Goal: Task Accomplishment & Management: Use online tool/utility

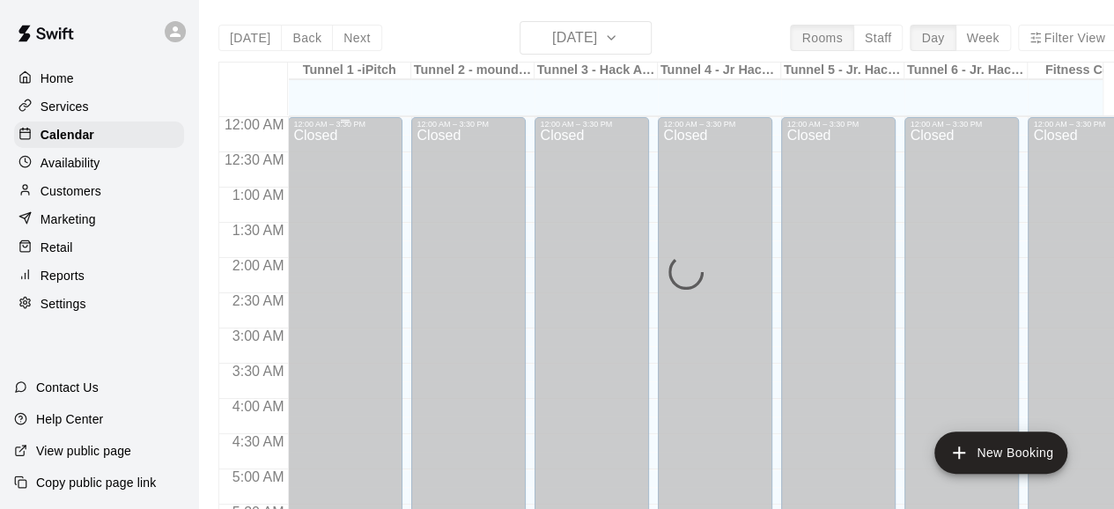
scroll to position [594, 0]
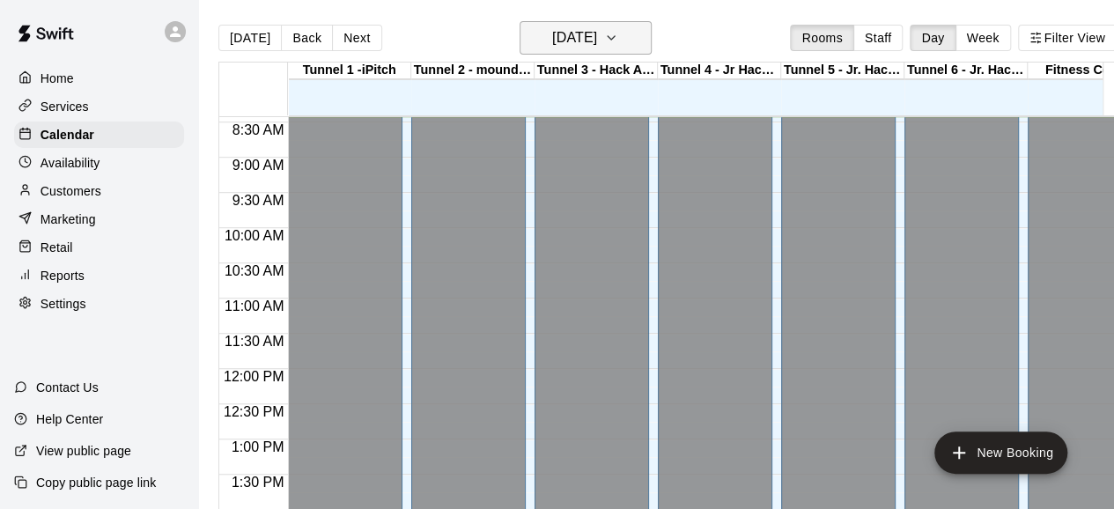
click at [615, 38] on icon "button" at bounding box center [611, 38] width 7 height 4
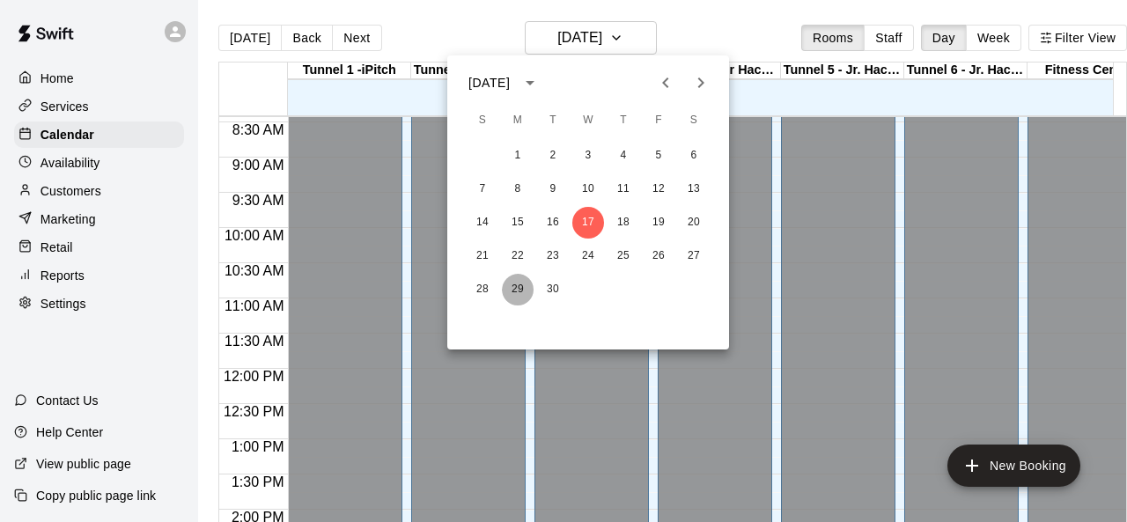
click at [523, 286] on button "29" at bounding box center [518, 290] width 32 height 32
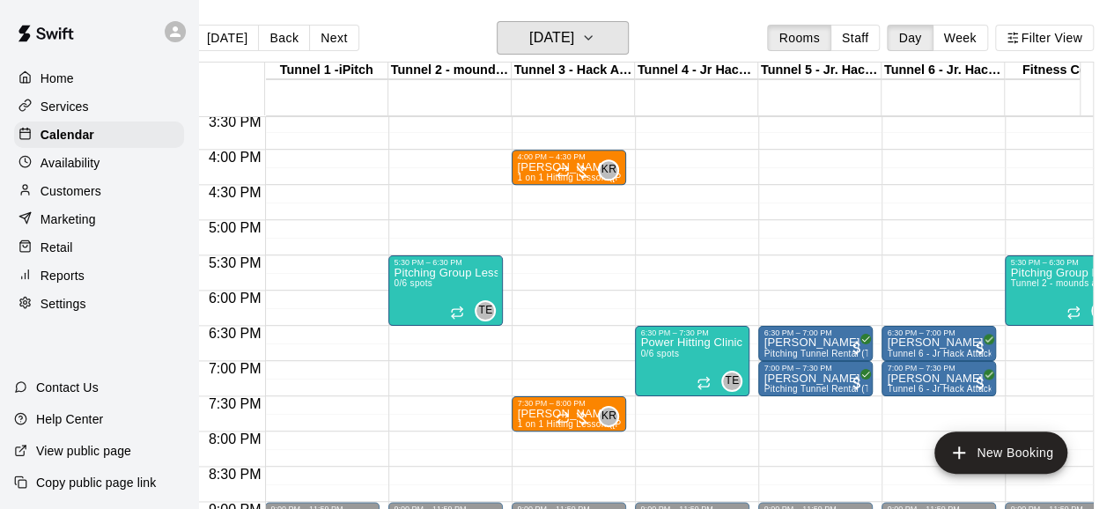
scroll to position [1122, 0]
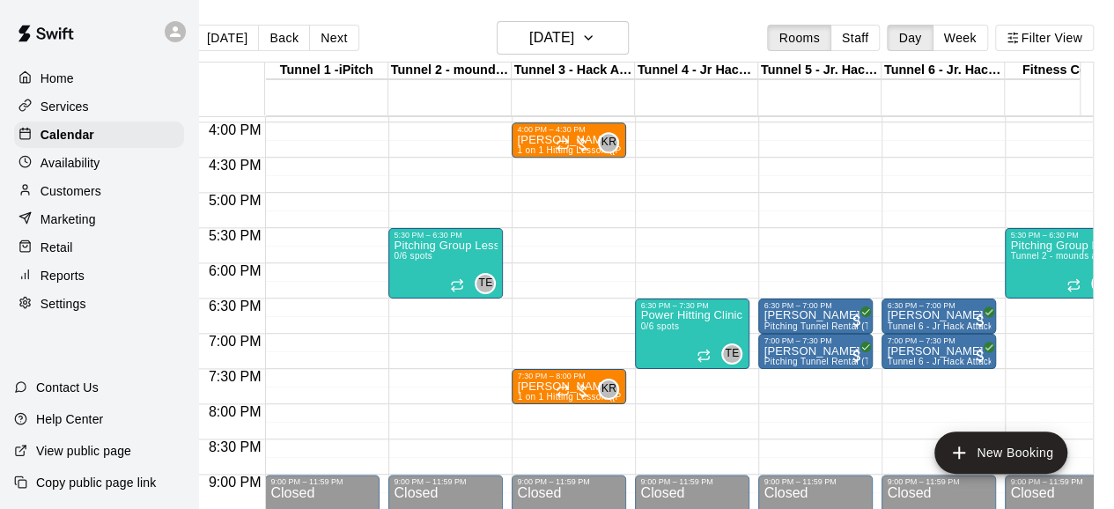
click at [62, 197] on p "Customers" at bounding box center [71, 191] width 61 height 18
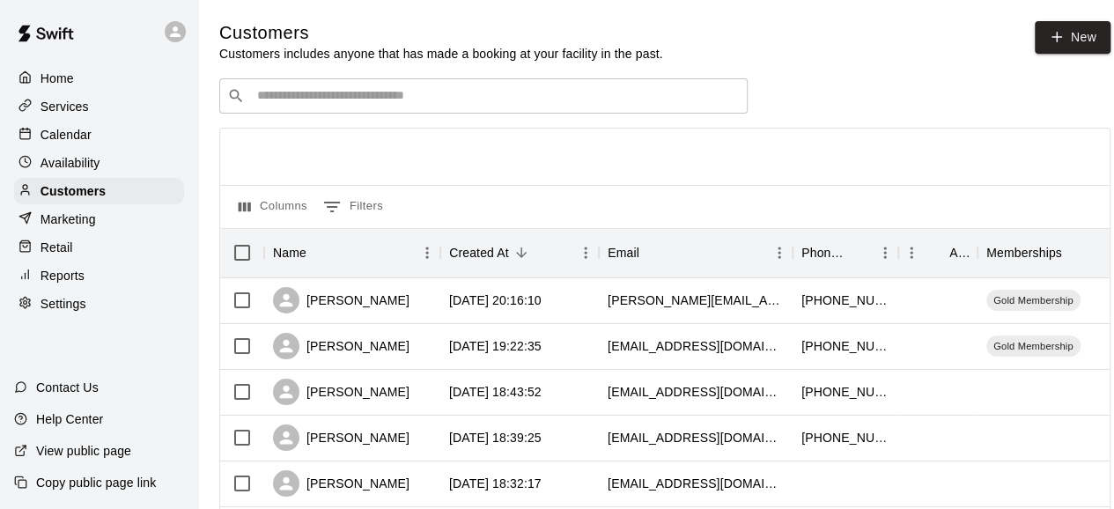
click at [351, 105] on input "Search customers by name or email" at bounding box center [496, 96] width 488 height 18
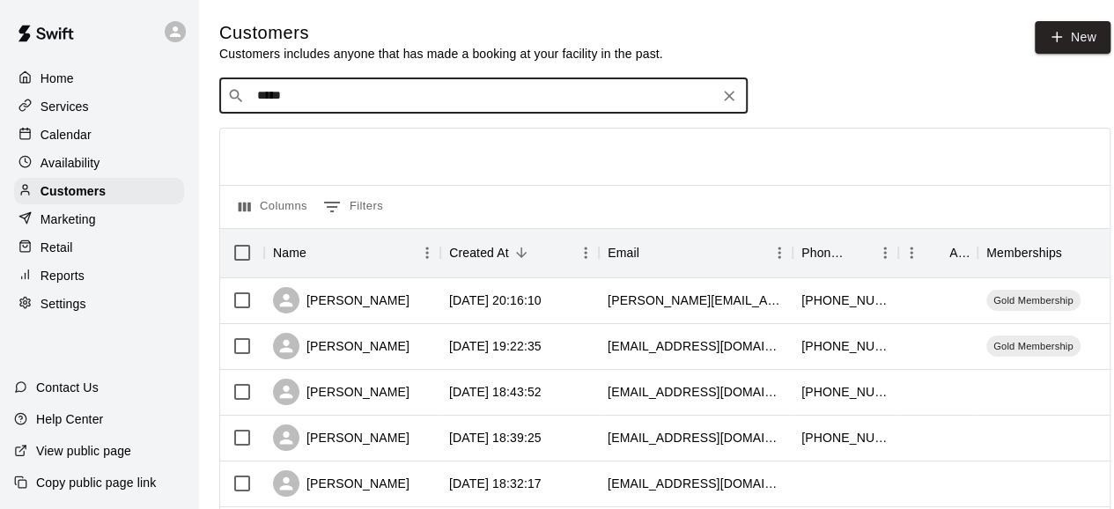
type input "******"
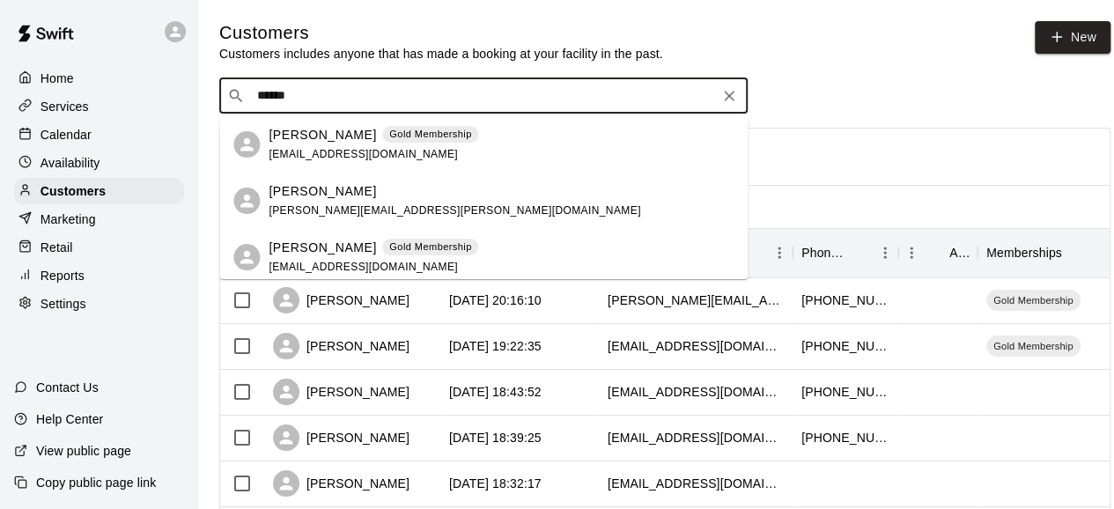
click at [363, 194] on div "[PERSON_NAME]" at bounding box center [455, 191] width 372 height 18
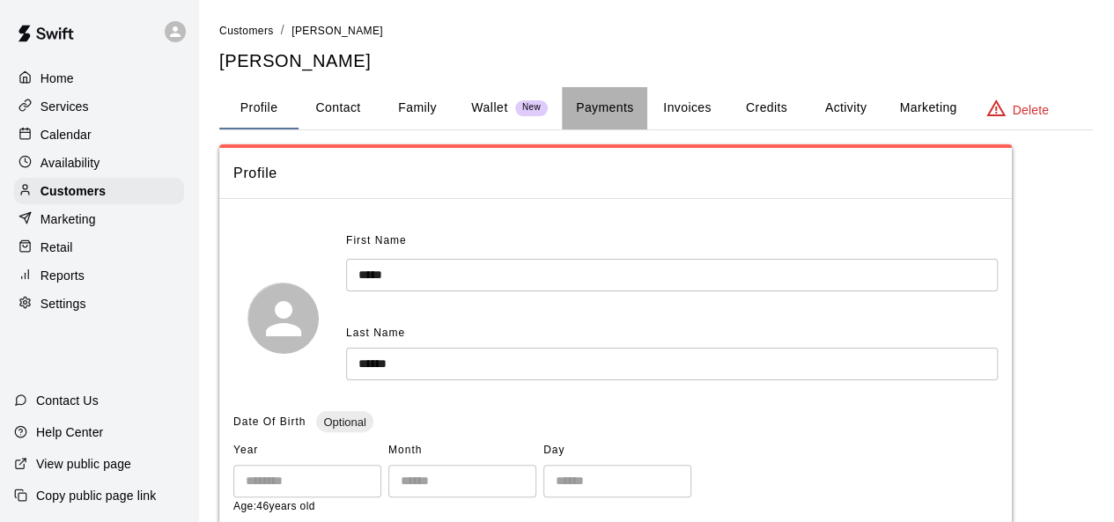
click at [589, 106] on button "Payments" at bounding box center [604, 108] width 85 height 42
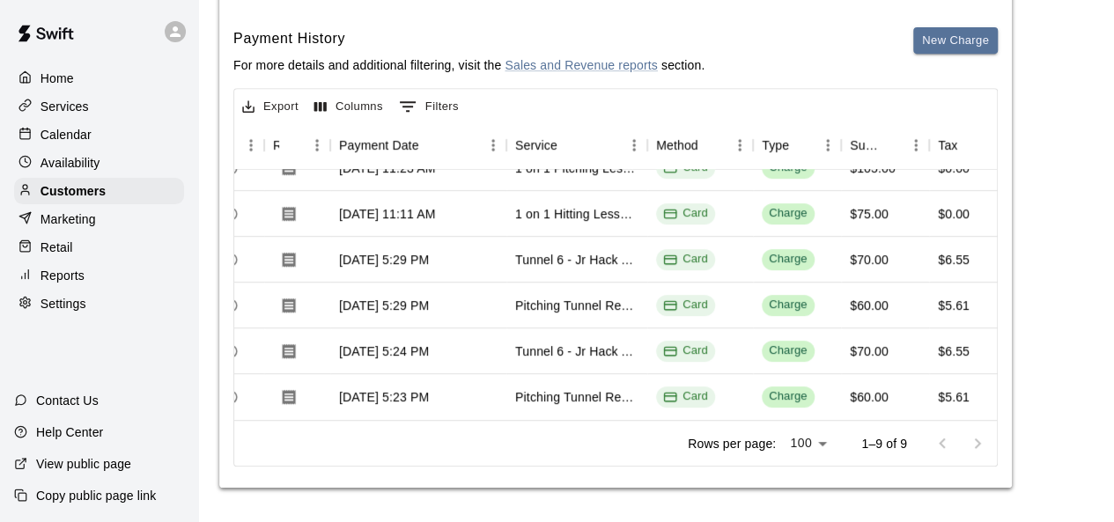
scroll to position [188, 129]
click at [298, 336] on button "Download Receipt" at bounding box center [289, 352] width 32 height 32
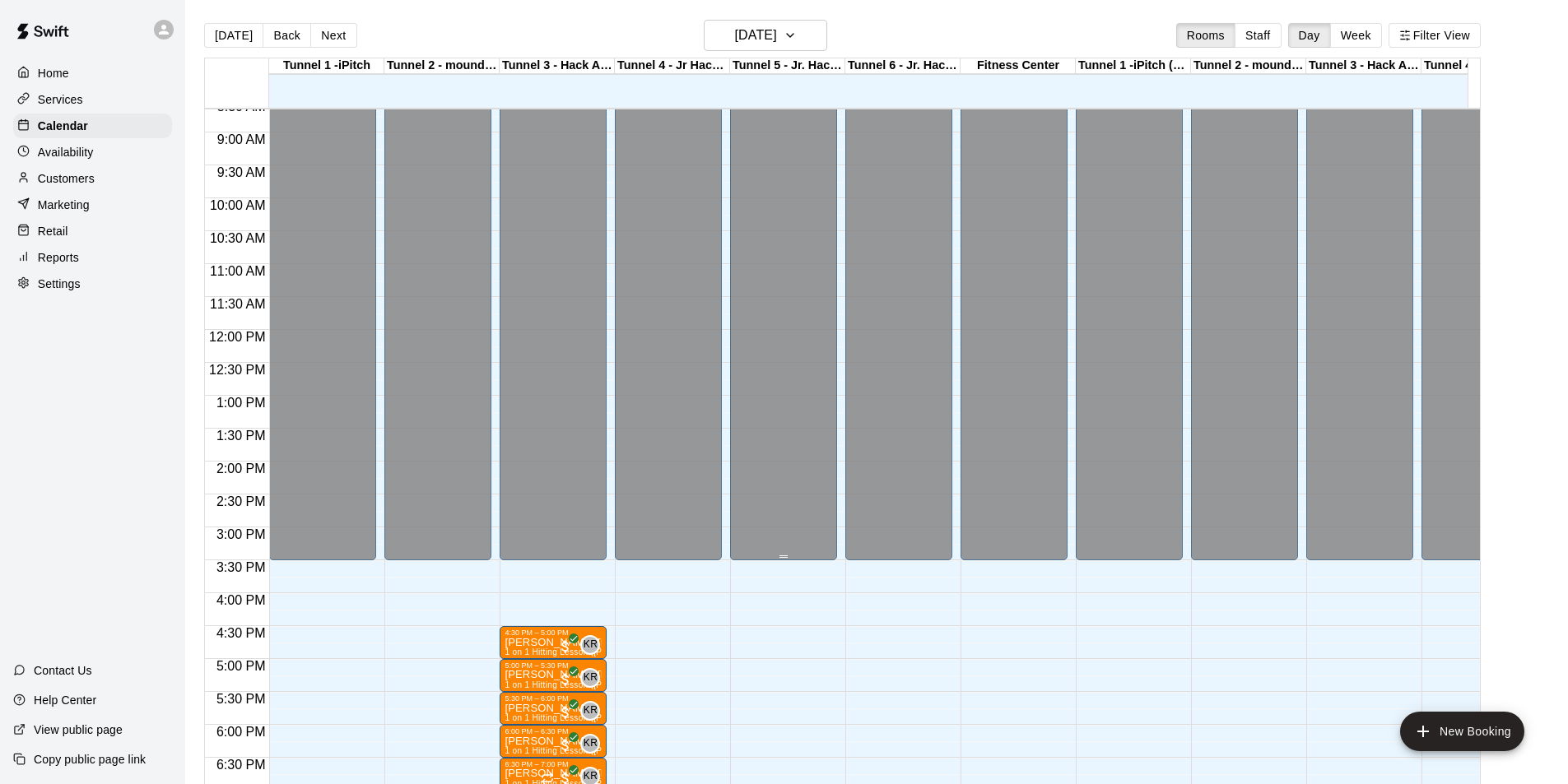
scroll to position [652, 0]
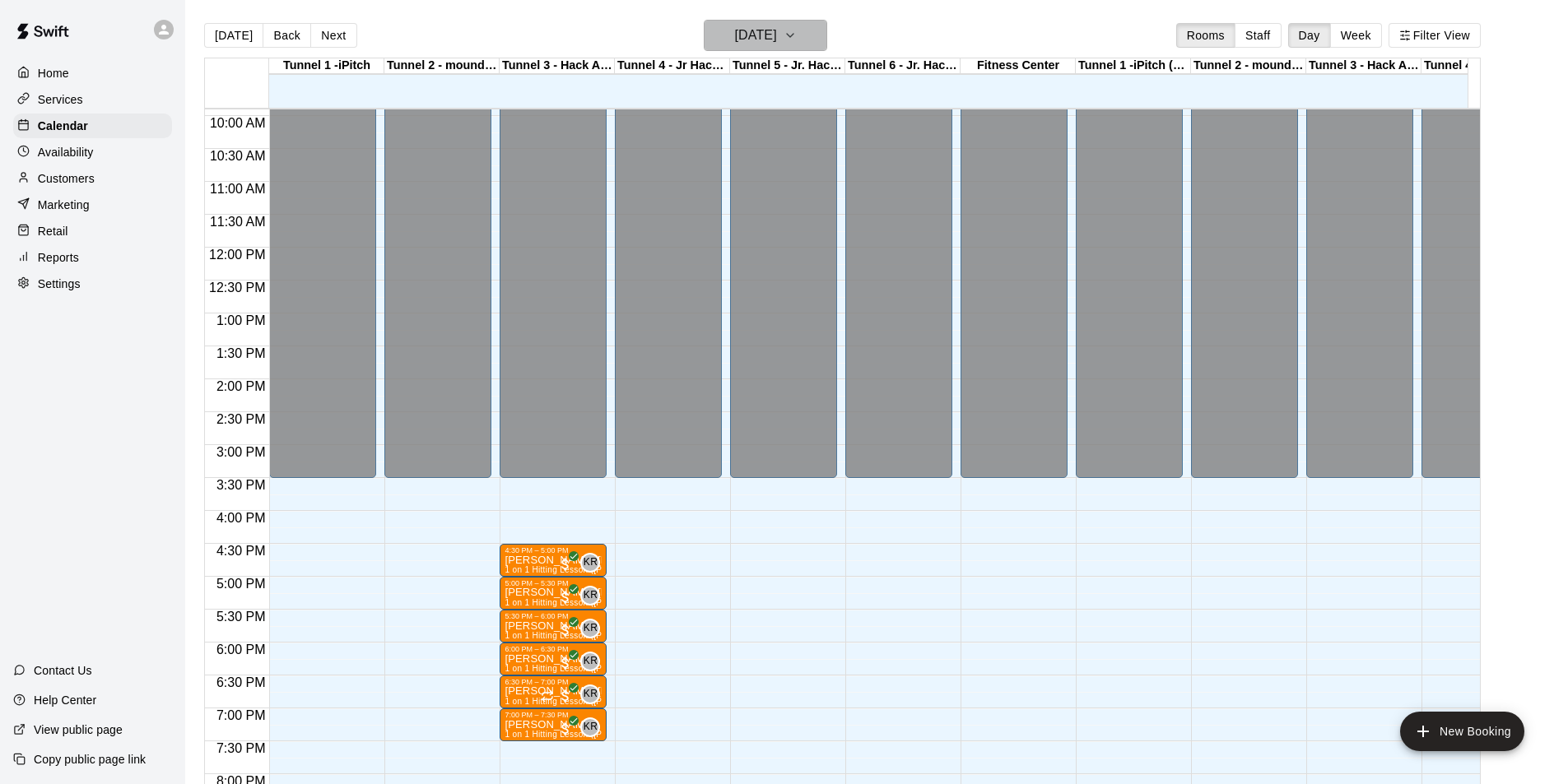
click at [820, 35] on button "[DATE]" at bounding box center [765, 35] width 123 height 31
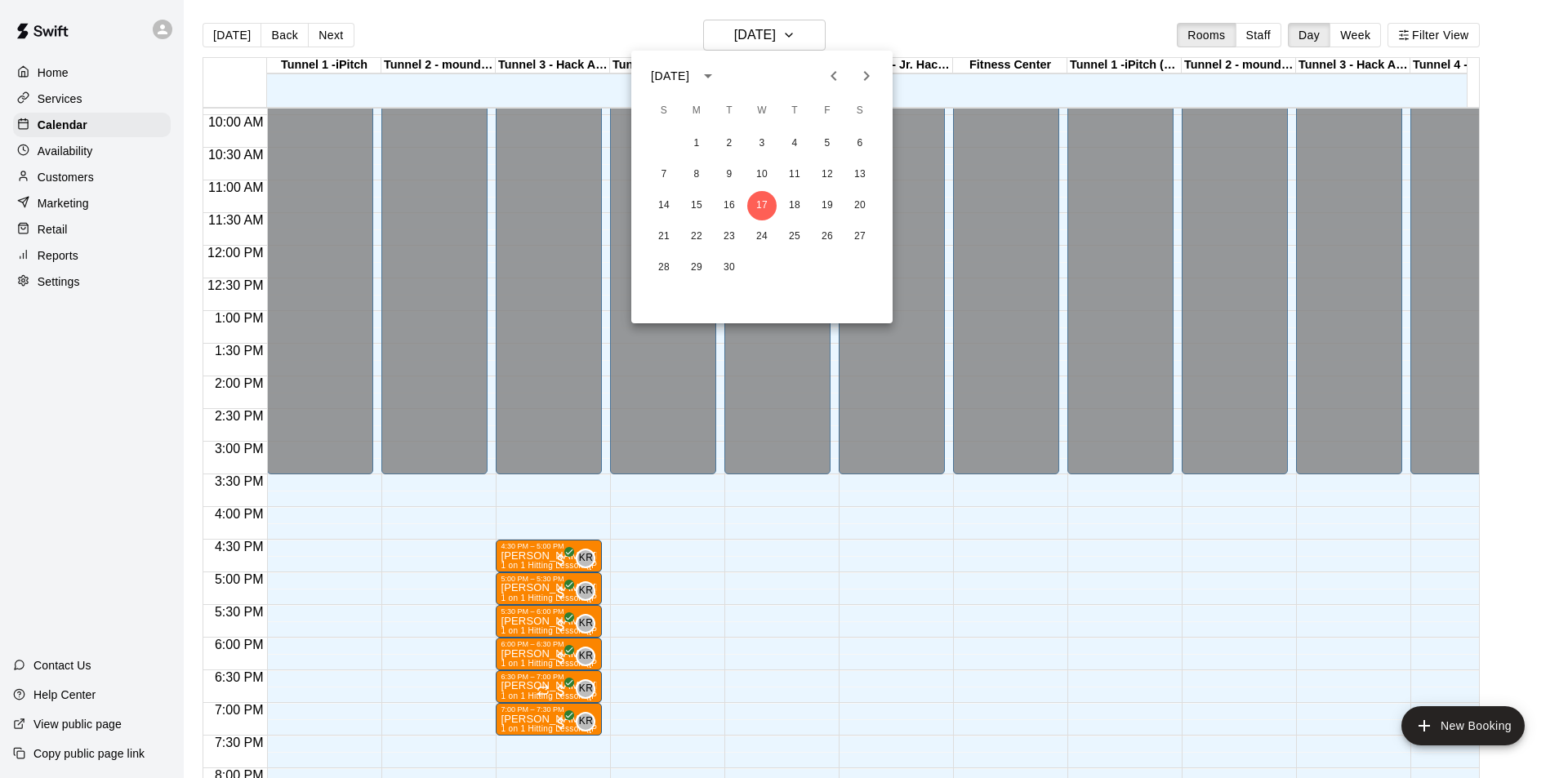
click at [57, 215] on div at bounding box center [784, 389] width 1568 height 778
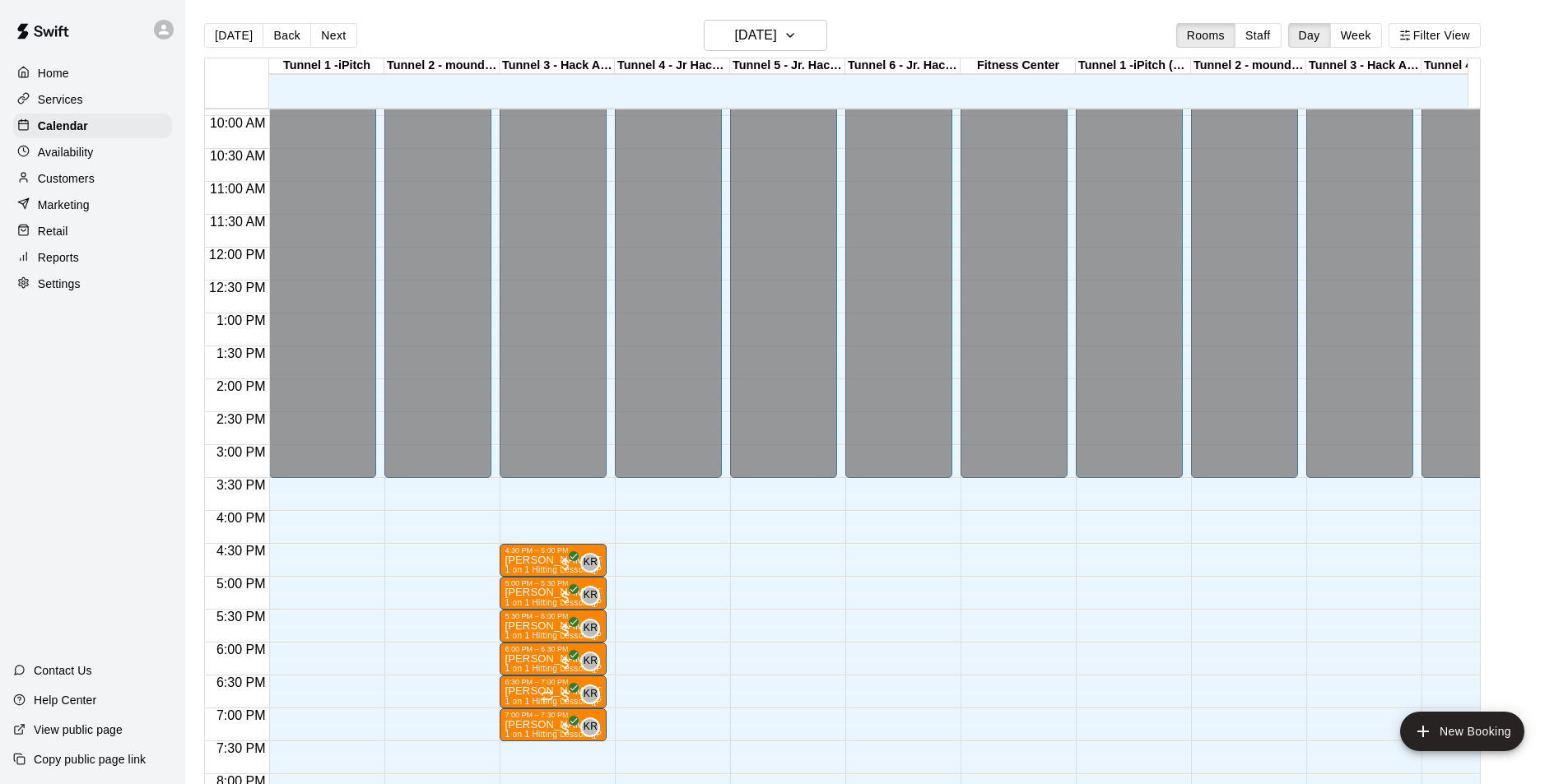
click at [59, 256] on p "Reports" at bounding box center [59, 258] width 41 height 17
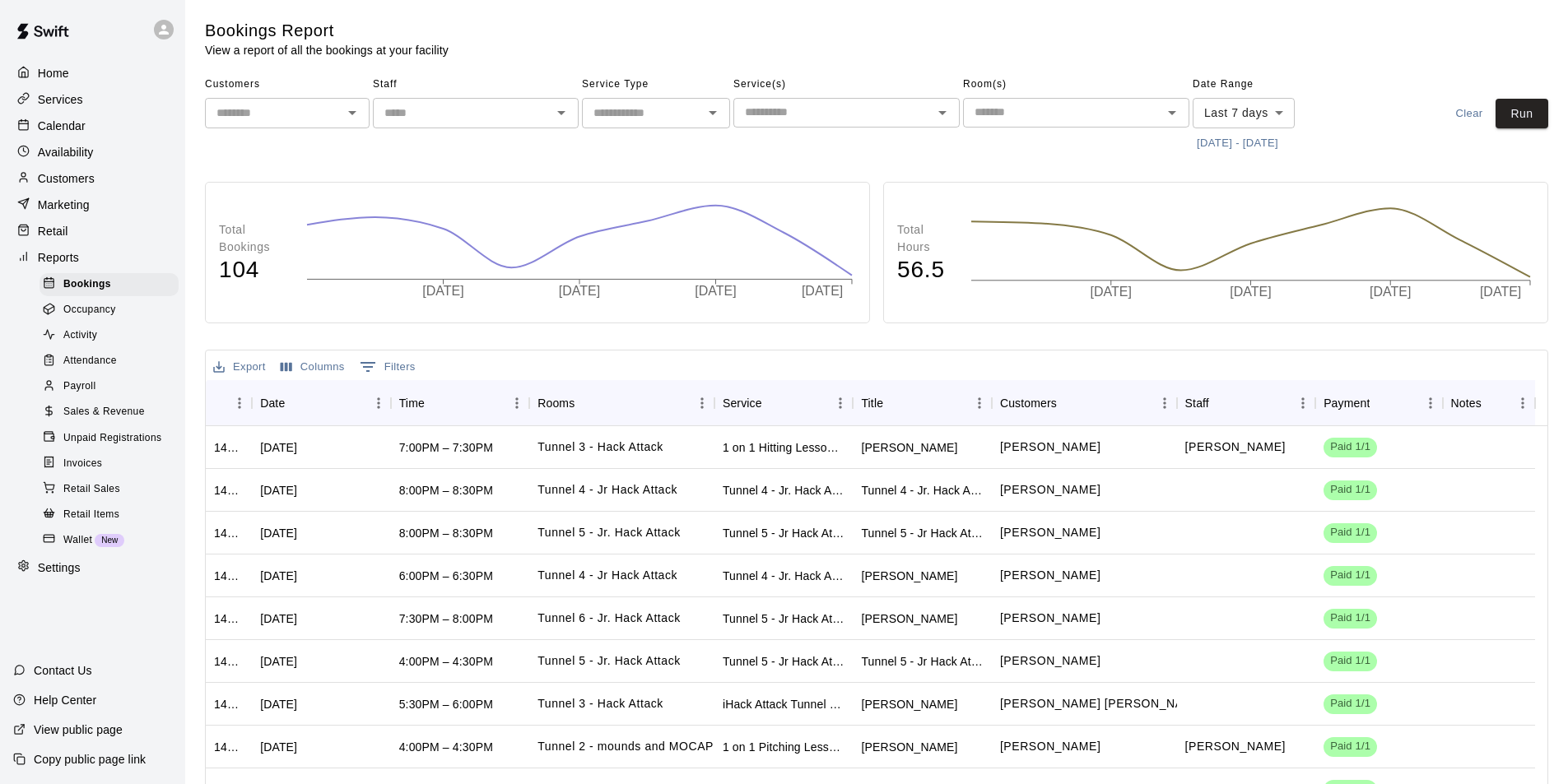
click at [71, 391] on span "Payroll" at bounding box center [79, 387] width 32 height 17
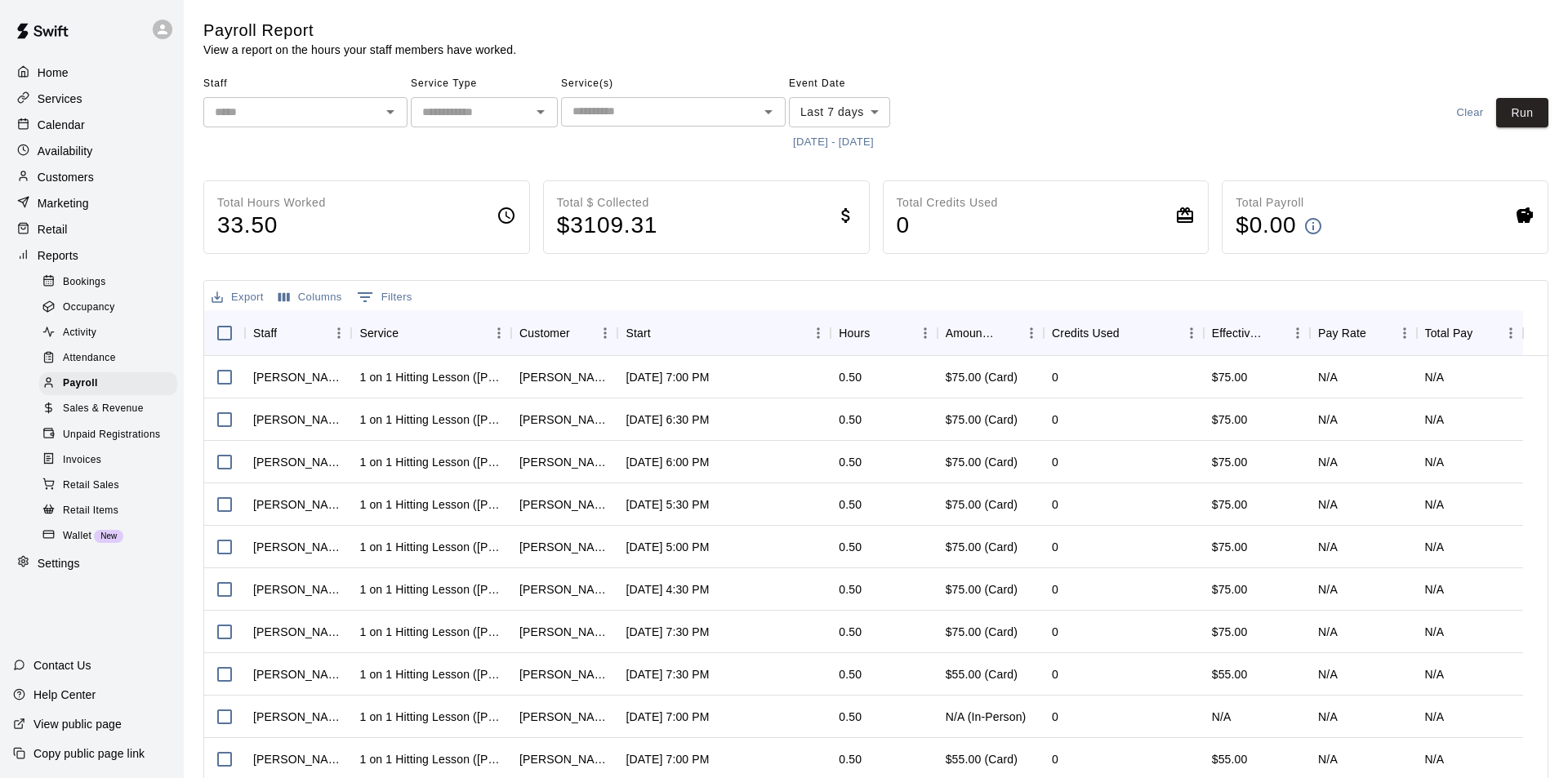
click at [865, 113] on body "Home Services Calendar Availability Customers Marketing Retail Reports Bookings…" at bounding box center [784, 429] width 1568 height 859
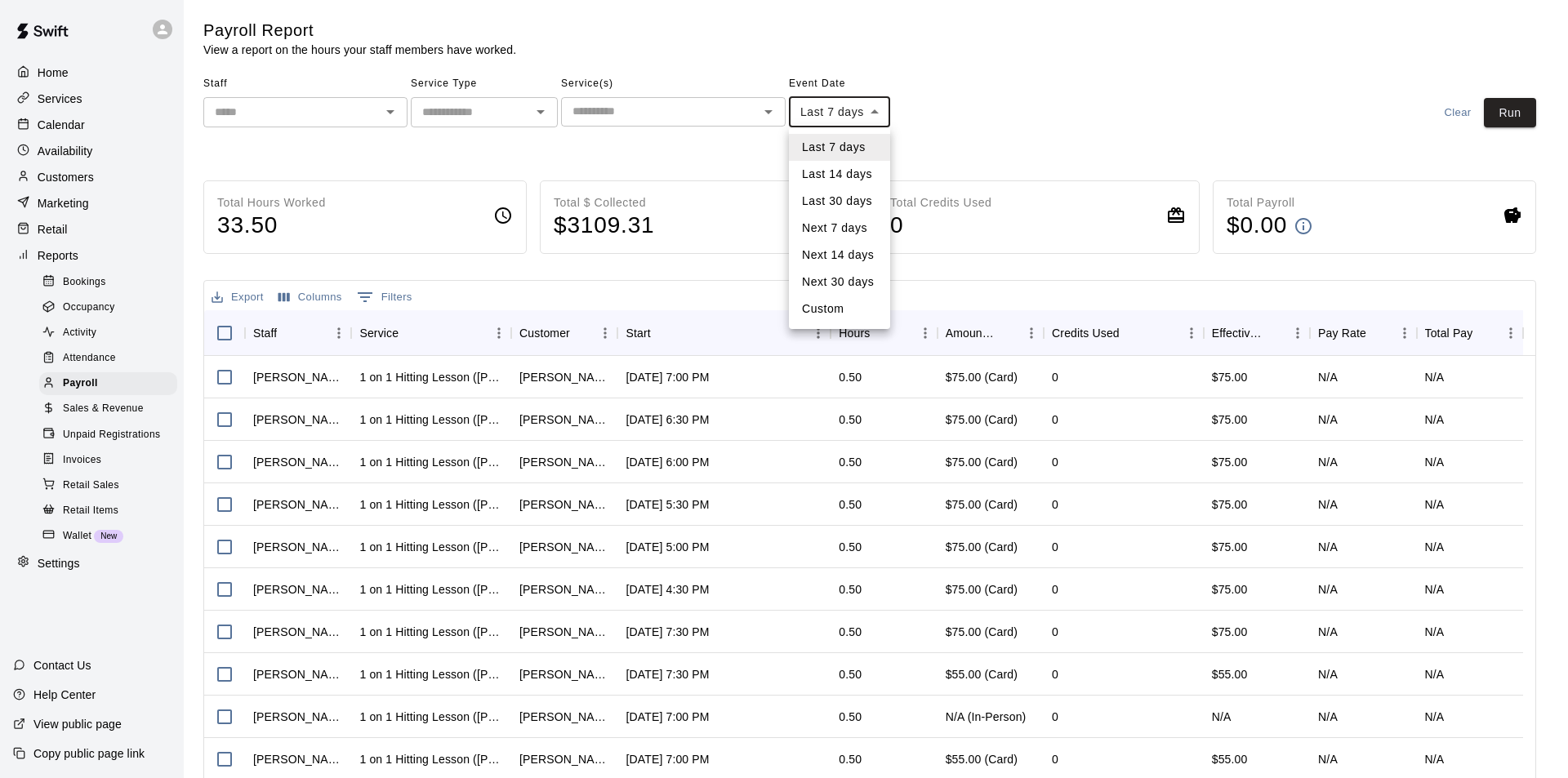
click at [832, 310] on li "Custom" at bounding box center [839, 309] width 101 height 27
type input "******"
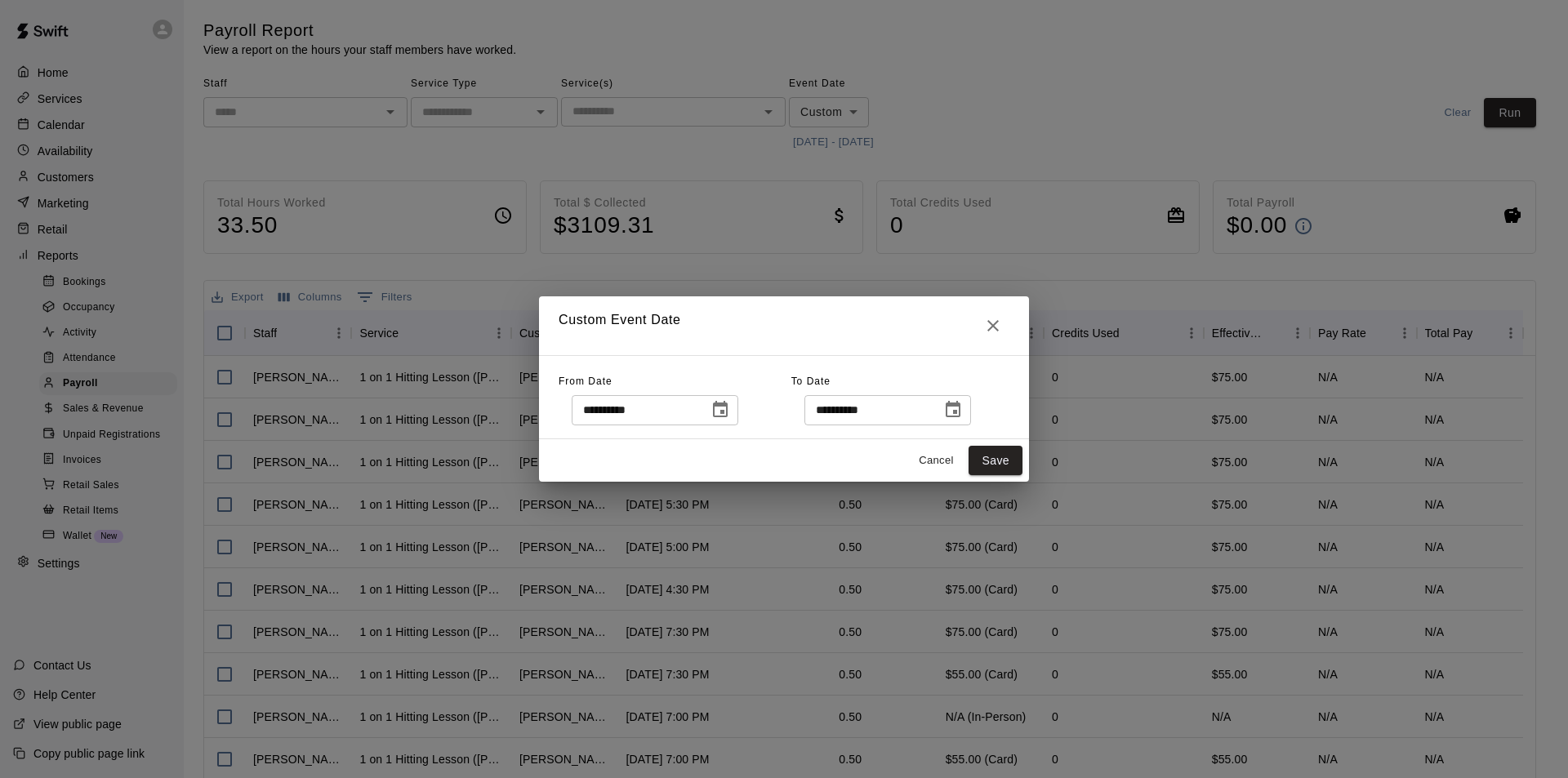
click at [730, 407] on icon "Choose date, selected date is Sep 10, 2025" at bounding box center [720, 410] width 19 height 19
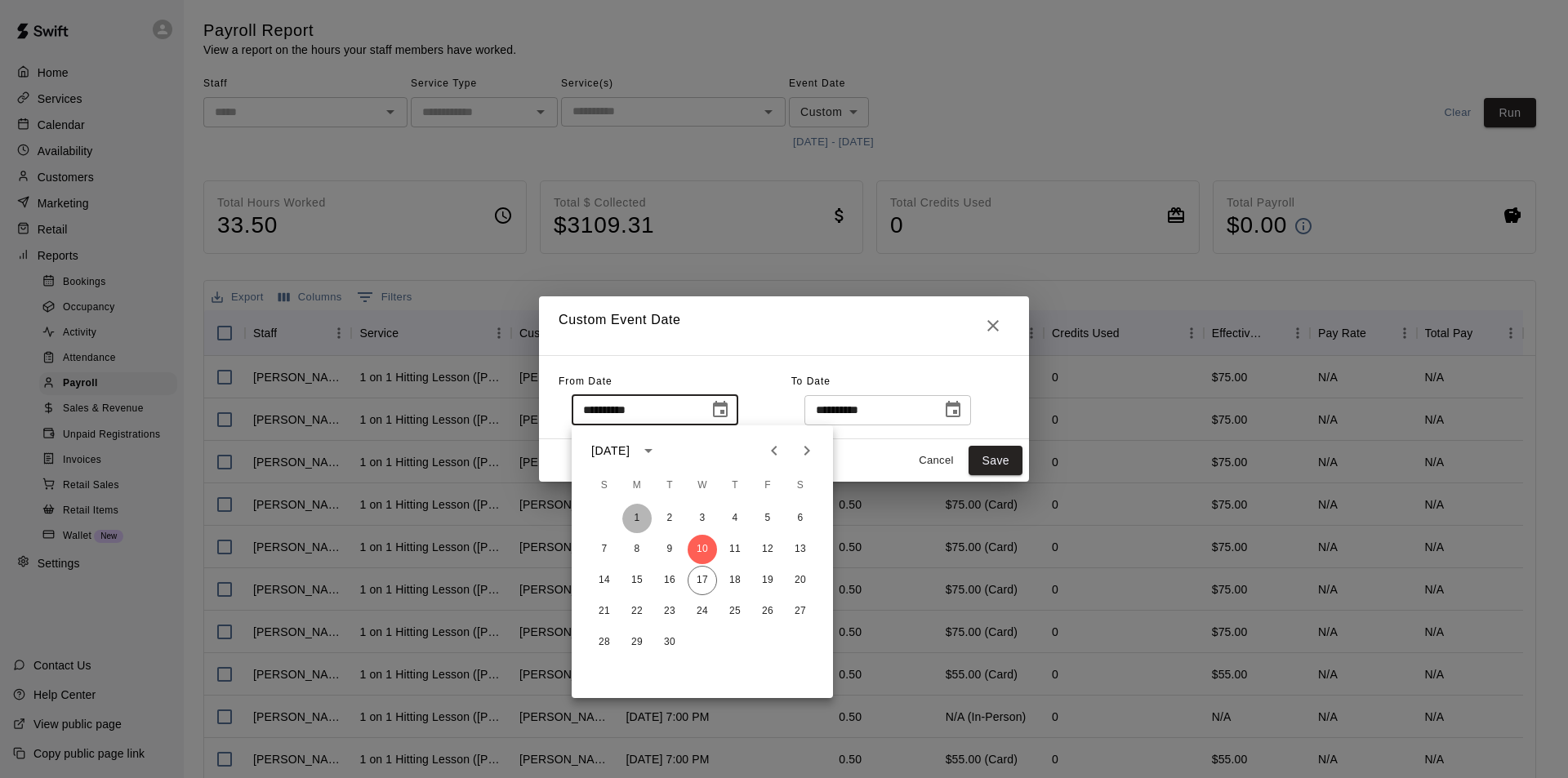
click at [638, 517] on button "1" at bounding box center [637, 518] width 30 height 30
type input "**********"
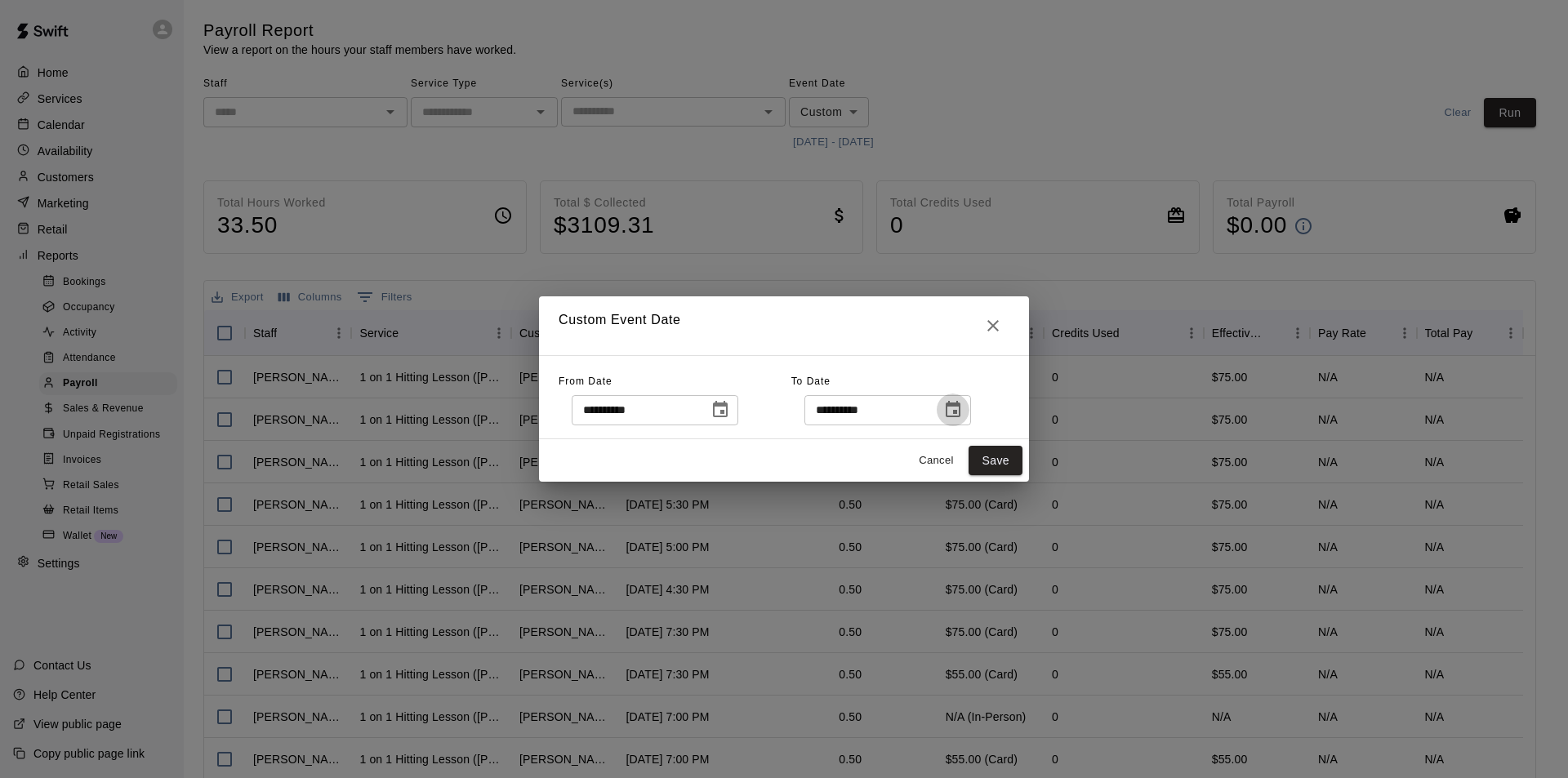
click at [962, 415] on icon "Choose date, selected date is Sep 17, 2025" at bounding box center [952, 410] width 19 height 19
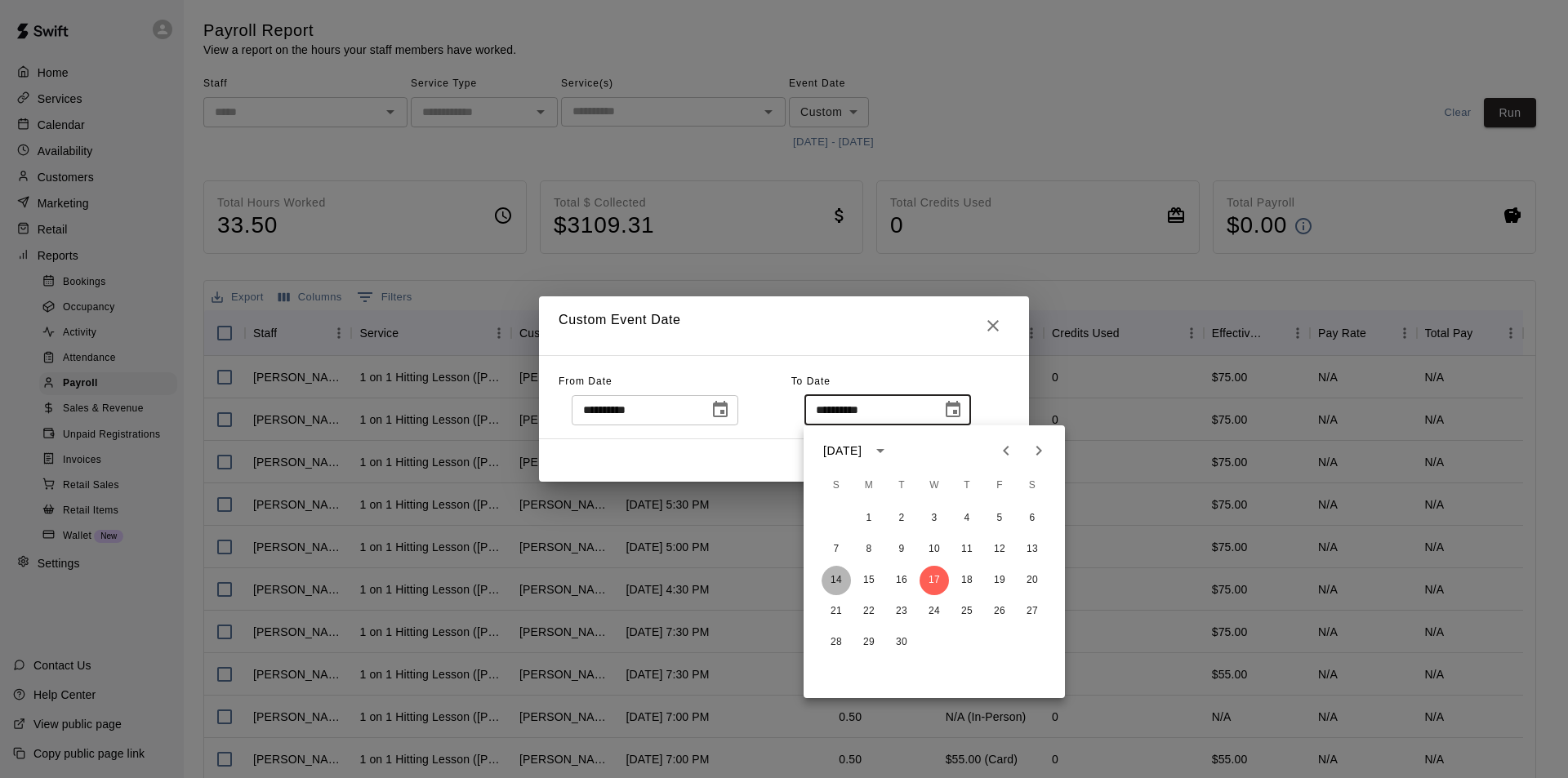
click at [832, 577] on button "14" at bounding box center [836, 580] width 30 height 30
type input "**********"
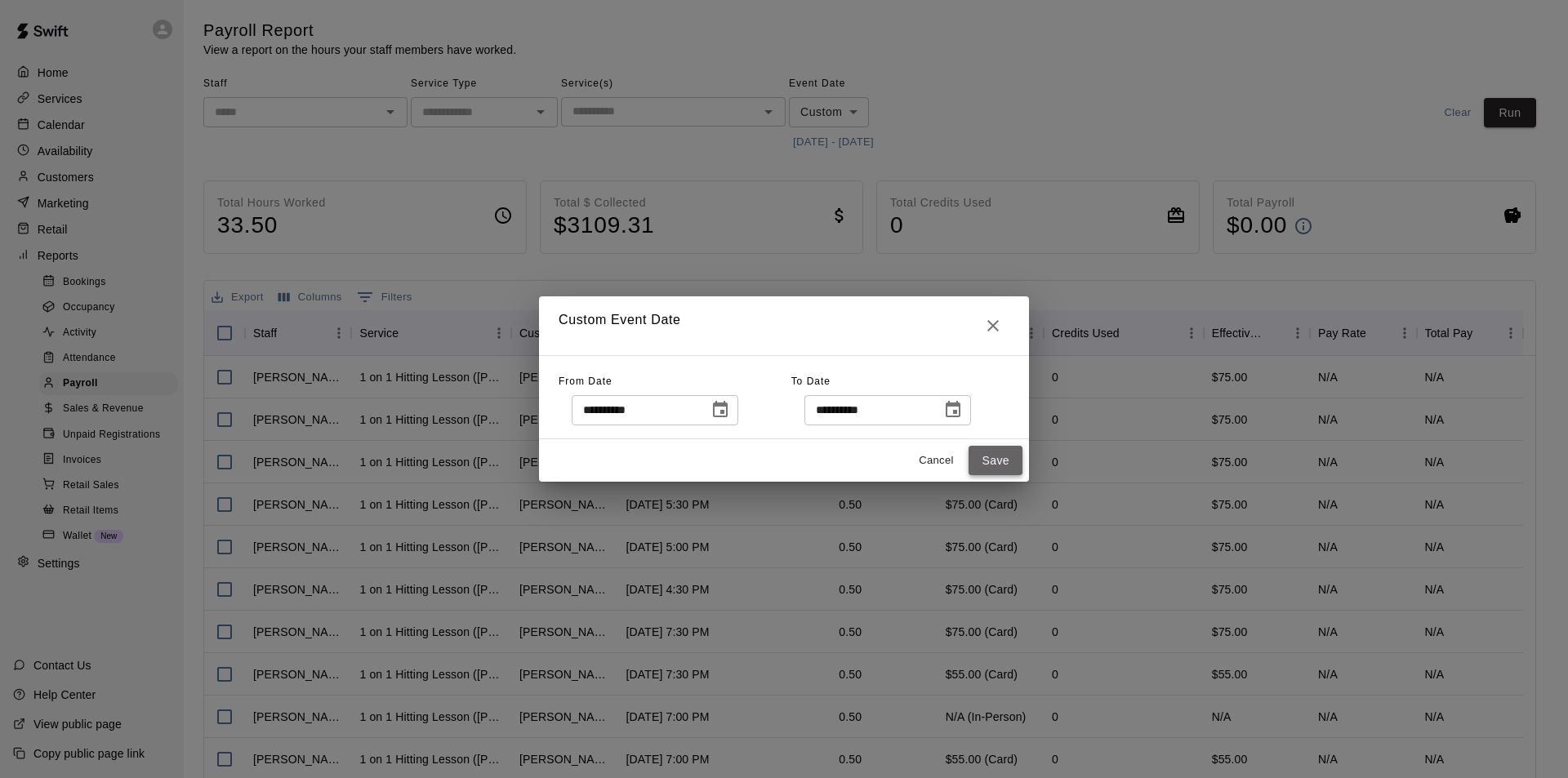
click at [996, 465] on button "Save" at bounding box center [996, 461] width 54 height 31
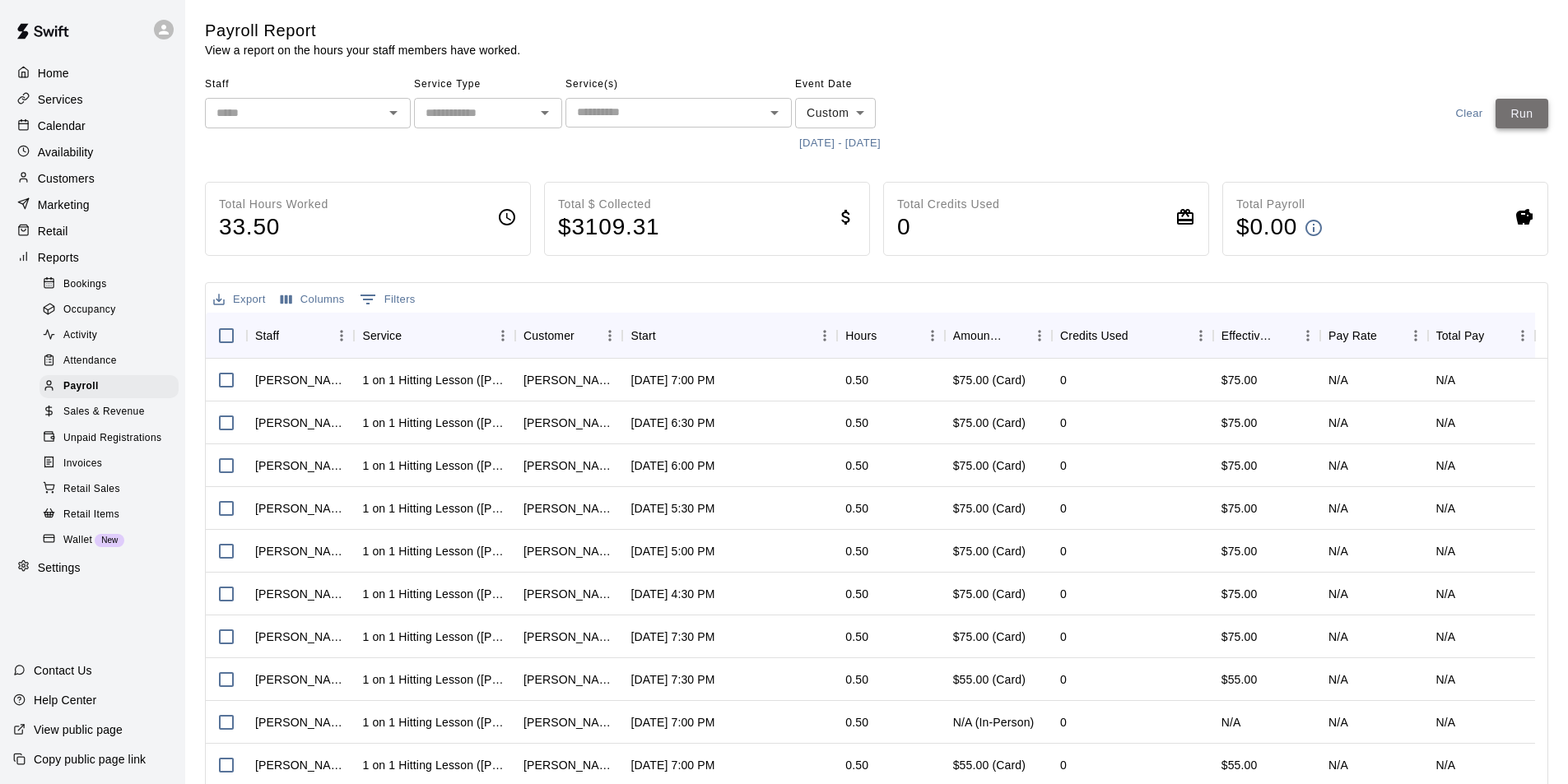
click at [1511, 112] on button "Run" at bounding box center [1521, 114] width 52 height 31
click at [410, 115] on div "Staff ​ Service Type ​ Service(s) ​ Event Date Custom ****** ​ 9/1/2025 - 9/14/…" at bounding box center [572, 114] width 734 height 85
click at [391, 113] on icon "Open" at bounding box center [393, 113] width 8 height 4
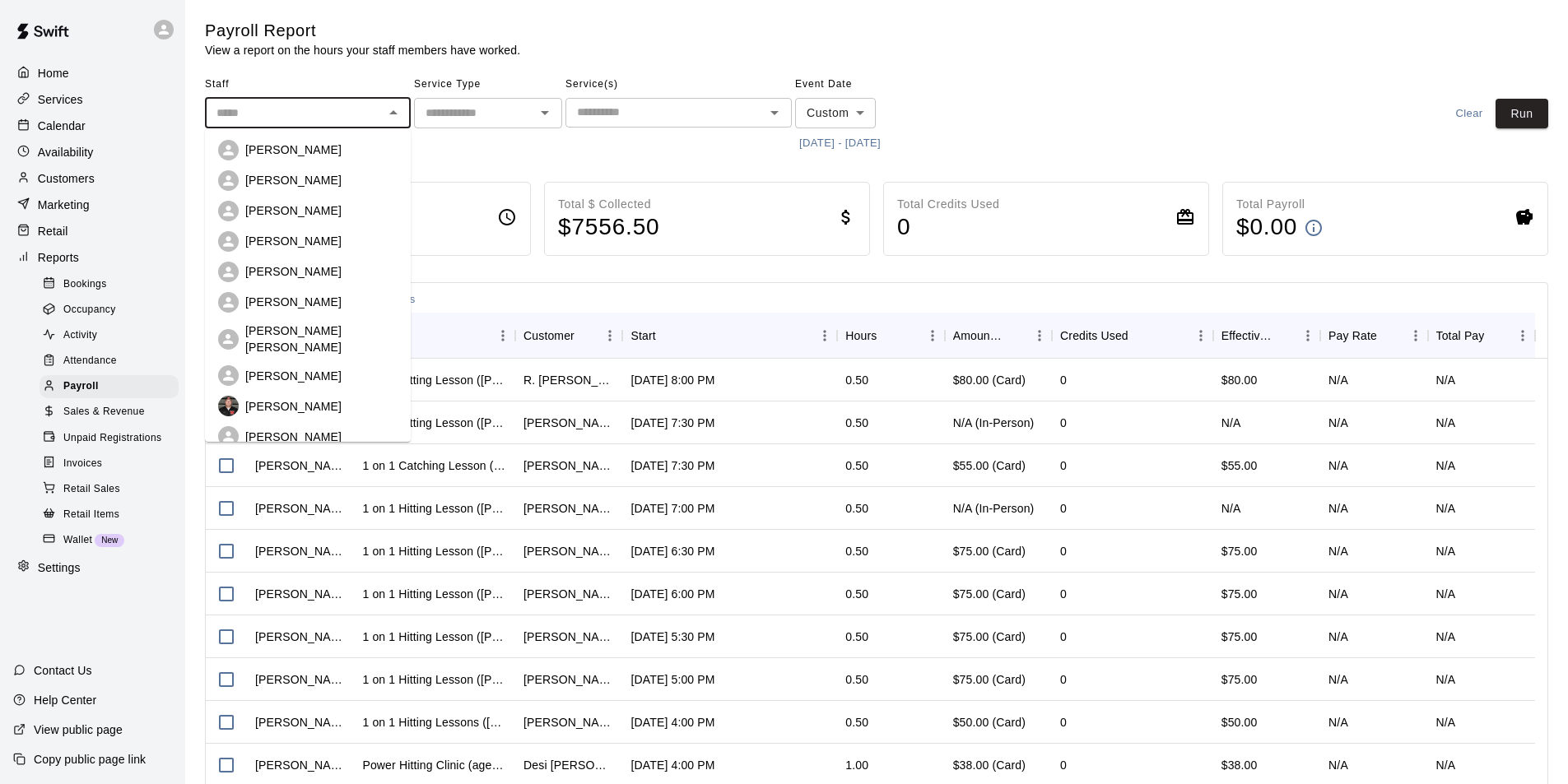
click at [298, 218] on p "Tyler Eckberg" at bounding box center [292, 211] width 96 height 17
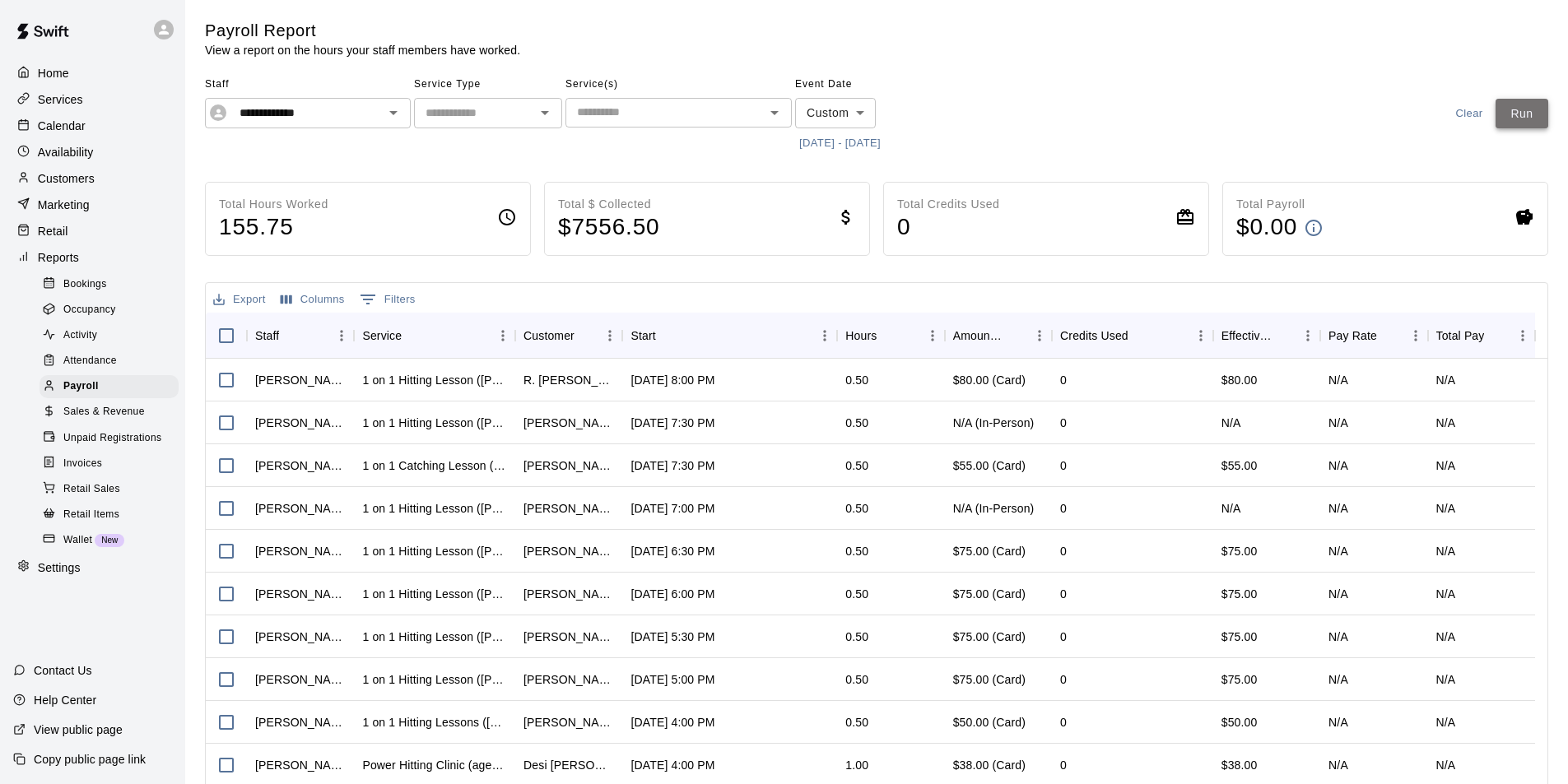
click at [1509, 122] on button "Run" at bounding box center [1521, 114] width 52 height 31
click at [259, 299] on button "Export" at bounding box center [239, 299] width 61 height 25
click at [287, 332] on li "Download as CSV" at bounding box center [273, 332] width 127 height 27
click at [390, 116] on icon "Open" at bounding box center [392, 112] width 20 height 20
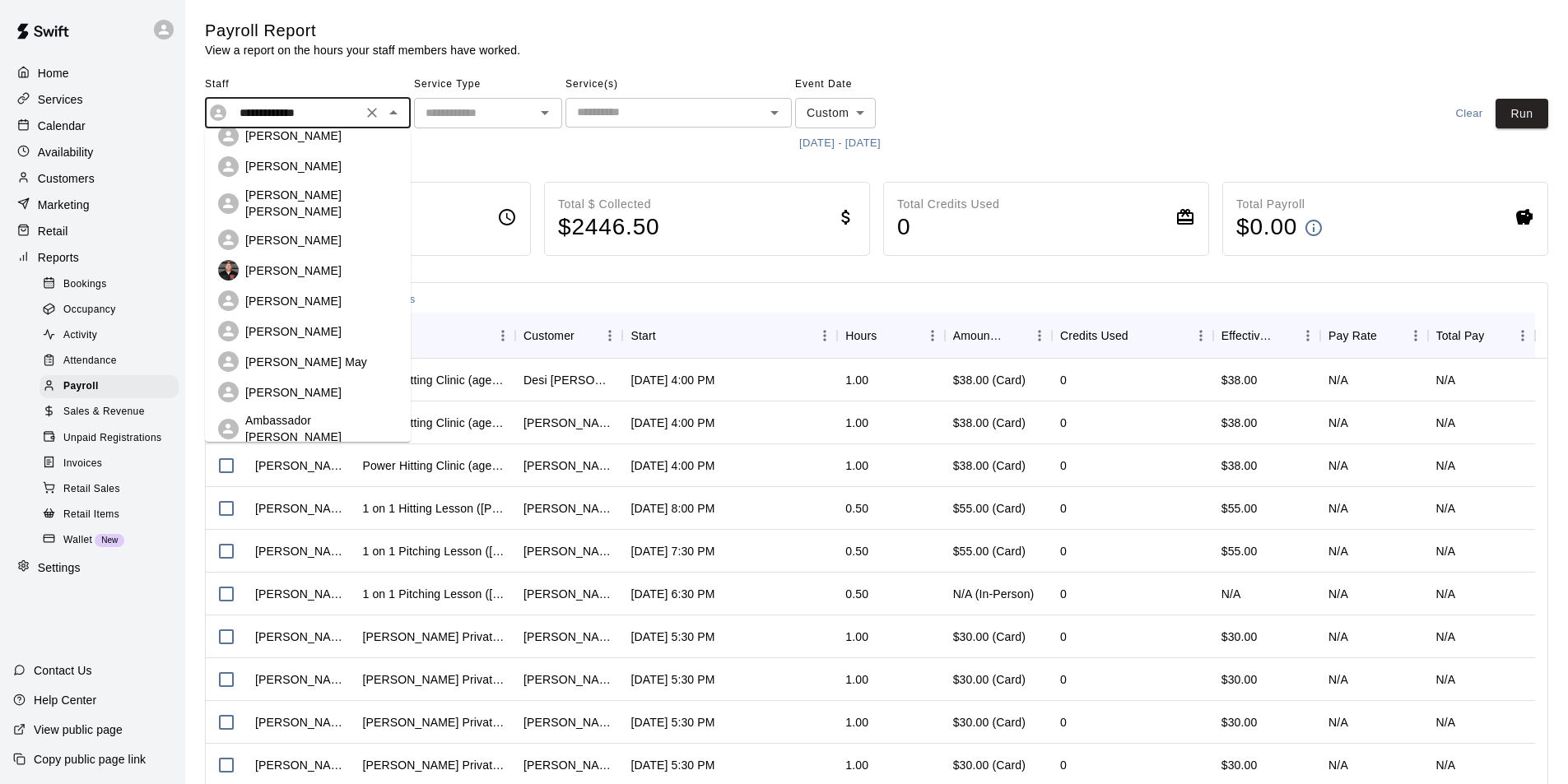
scroll to position [164, 0]
click at [292, 426] on div "Kevin Reeves" at bounding box center [307, 436] width 179 height 21
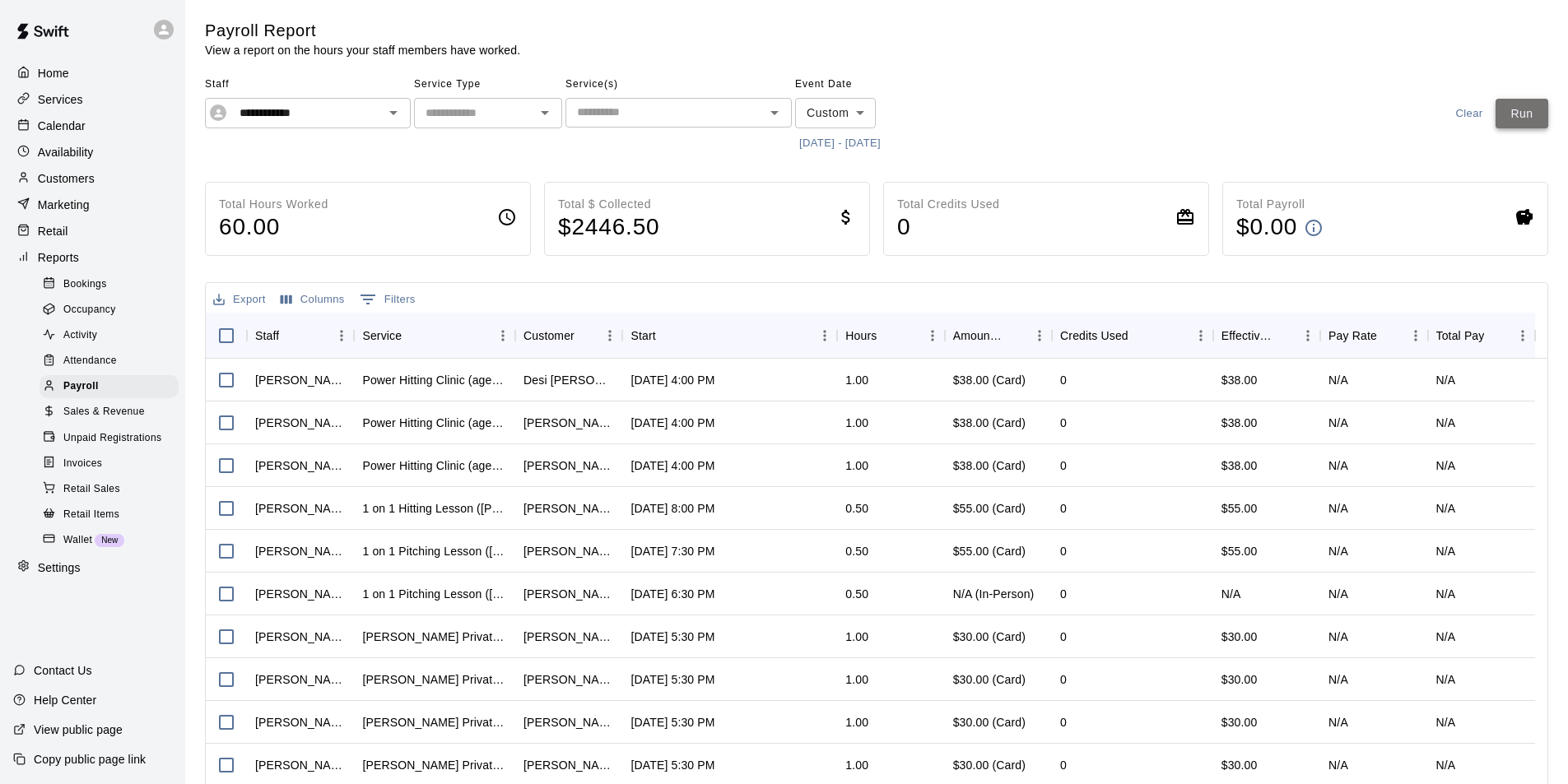
click at [1536, 120] on button "Run" at bounding box center [1521, 114] width 52 height 31
click at [245, 298] on button "Export" at bounding box center [239, 299] width 61 height 25
click at [269, 322] on li "Download as CSV" at bounding box center [273, 332] width 127 height 27
click at [385, 116] on icon "Open" at bounding box center [392, 112] width 20 height 20
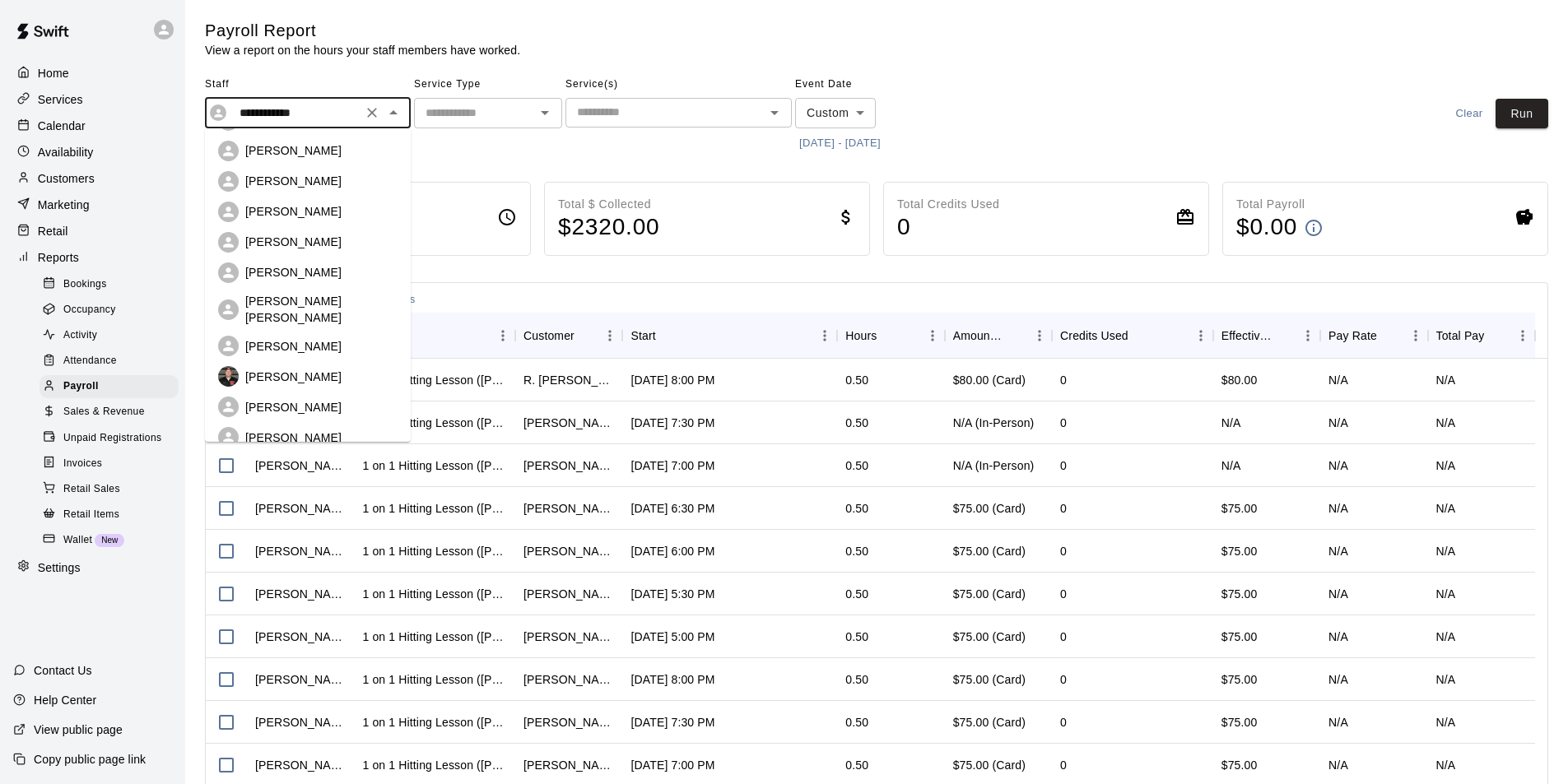
scroll to position [82, 0]
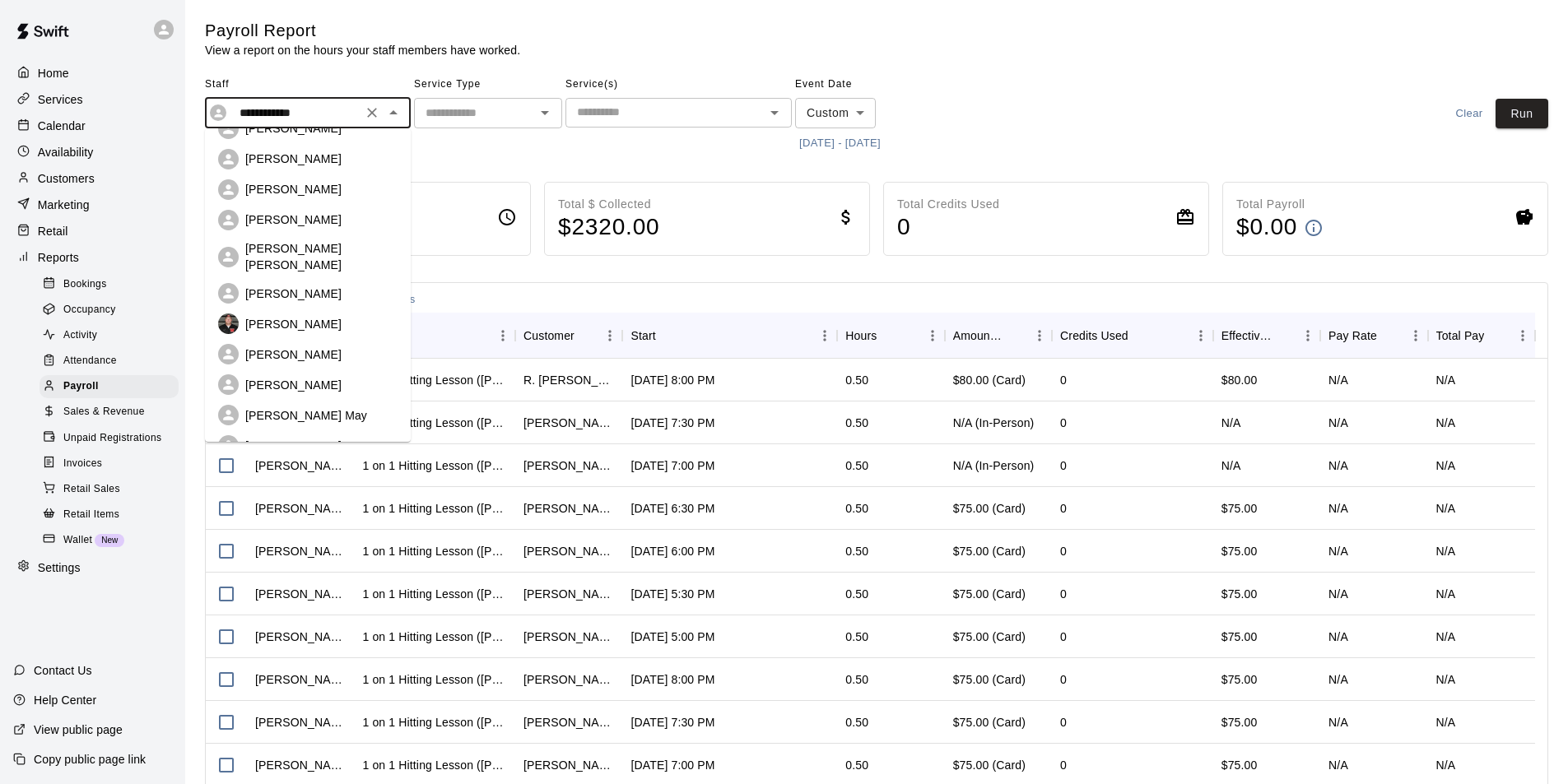
click at [275, 377] on p "Caden Wallace" at bounding box center [292, 385] width 96 height 17
type input "**********"
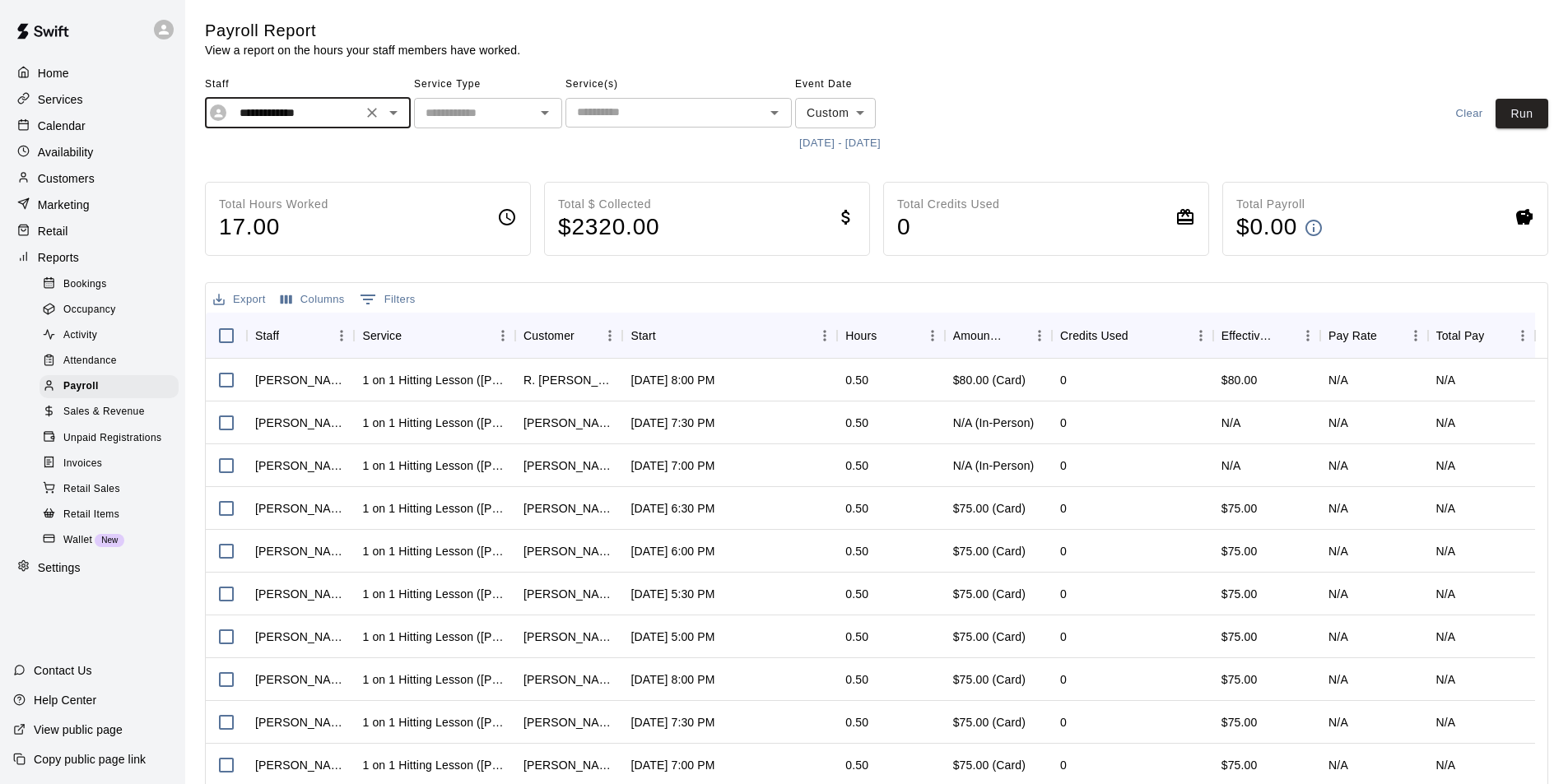
click at [1505, 112] on button "Run" at bounding box center [1521, 114] width 52 height 31
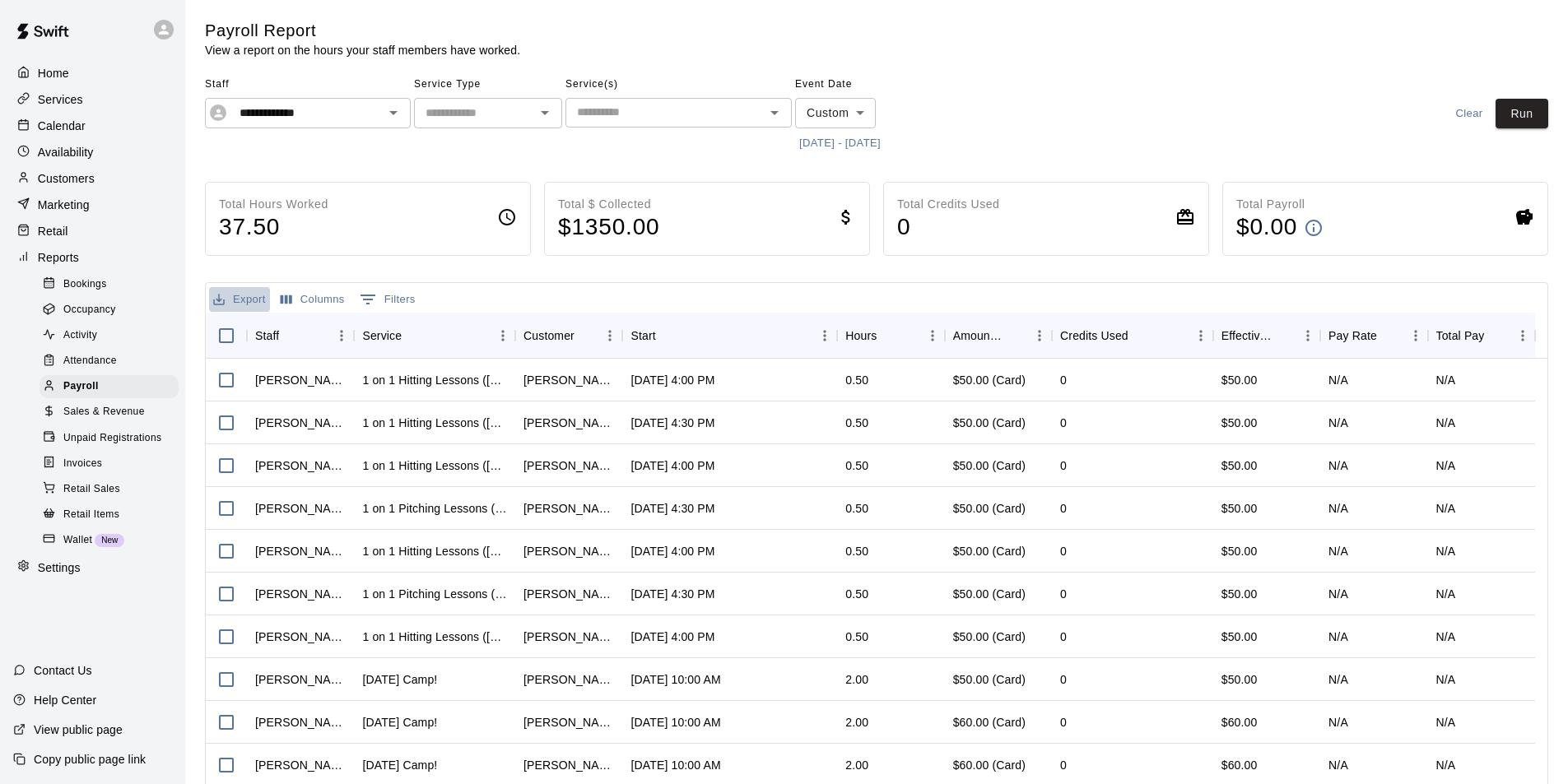
click at [248, 292] on button "Export" at bounding box center [239, 299] width 61 height 25
click at [301, 334] on li "Download as CSV" at bounding box center [273, 332] width 127 height 27
